Goal: Find specific page/section: Find specific page/section

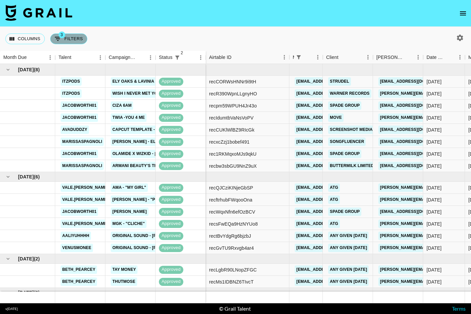
click at [71, 39] on button "3 Filters" at bounding box center [68, 38] width 37 height 11
select select "status"
select select "not"
select select "cancelled"
select select "status"
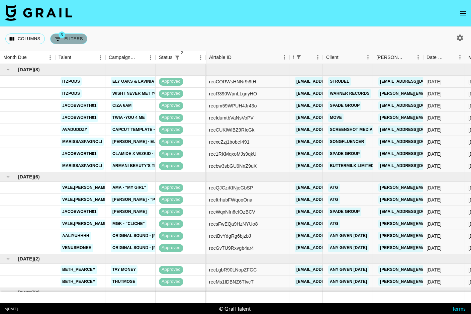
select select "not"
select select "declined"
select select "managerIds"
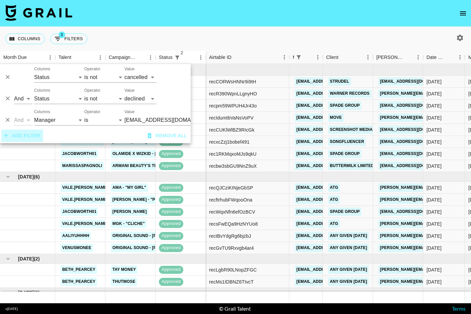
click at [28, 135] on button "Add filter" at bounding box center [22, 135] width 42 height 12
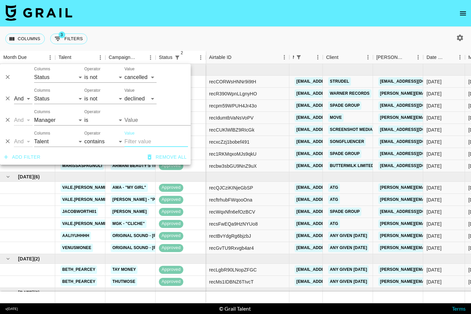
type input "[EMAIL_ADDRESS][DOMAIN_NAME]"
select select "airtableId"
click at [143, 144] on input "Value" at bounding box center [156, 141] width 64 height 11
paste input "recOOIw2iO8U4yKZB"
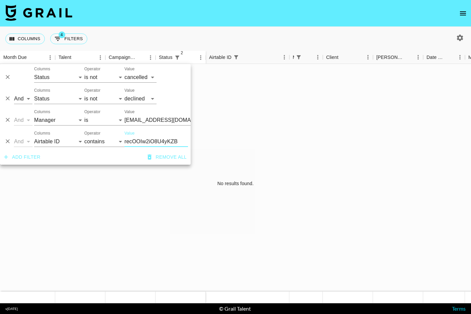
type input "recOOIw2iO8U4yKZB"
click at [460, 38] on icon "button" at bounding box center [460, 38] width 8 height 8
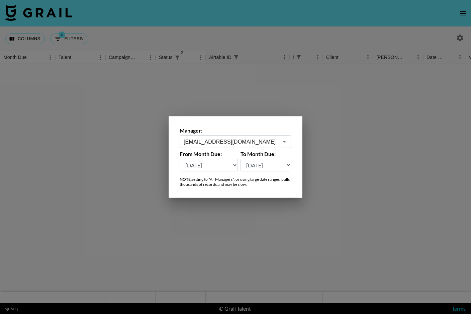
select select "[DATE]"
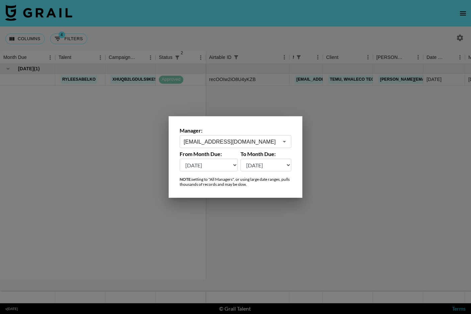
click at [336, 171] on div at bounding box center [235, 157] width 471 height 314
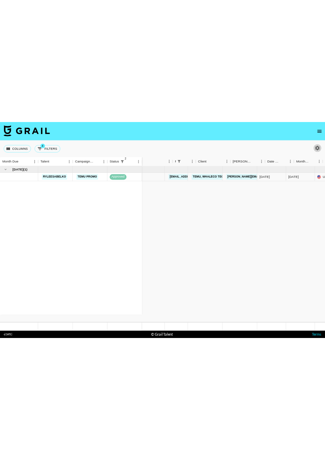
scroll to position [0, 69]
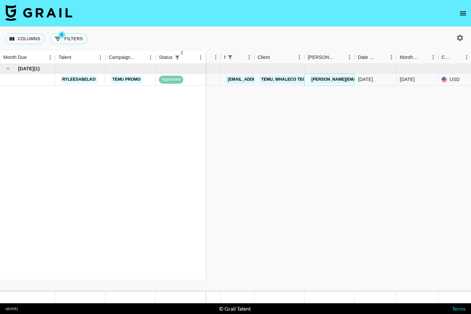
click at [322, 81] on link "[PERSON_NAME][EMAIL_ADDRESS][PERSON_NAME][DOMAIN_NAME]" at bounding box center [382, 79] width 144 height 8
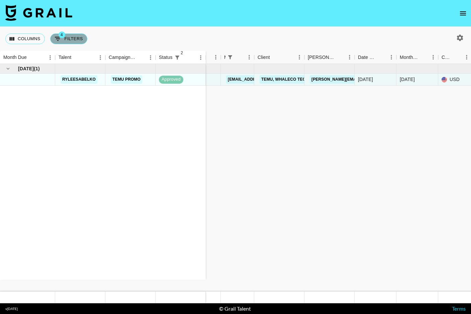
click at [69, 35] on button "4 Filters" at bounding box center [68, 38] width 37 height 11
select select "status"
select select "not"
select select "cancelled"
select select "status"
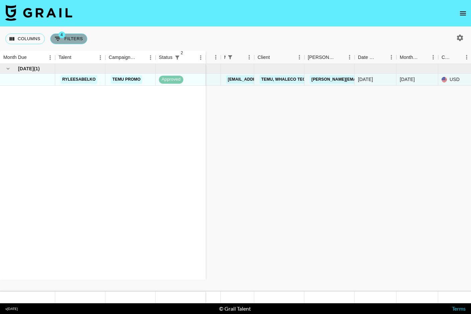
select select "not"
select select "declined"
select select "managerIds"
select select "airtableId"
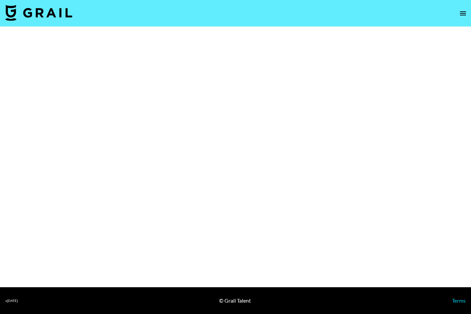
select select "Brand"
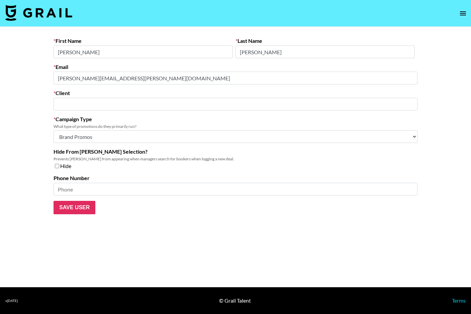
type input "Temu, Whaleco Technology Limited ([GEOGRAPHIC_DATA]/[GEOGRAPHIC_DATA])"
click at [55, 85] on form "First Name Harper Last Name Zhao Email harper.zhao@temu.com Client Temu, Whalec…" at bounding box center [236, 125] width 364 height 177
